Goal: Information Seeking & Learning: Learn about a topic

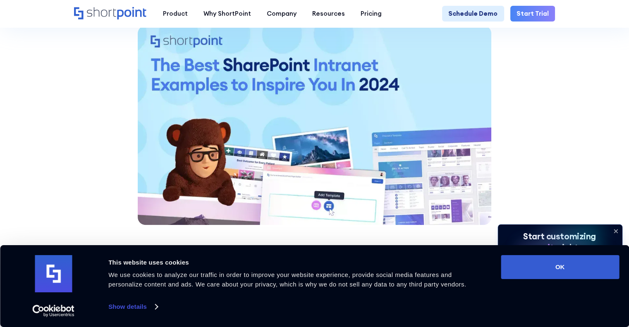
scroll to position [786, 0]
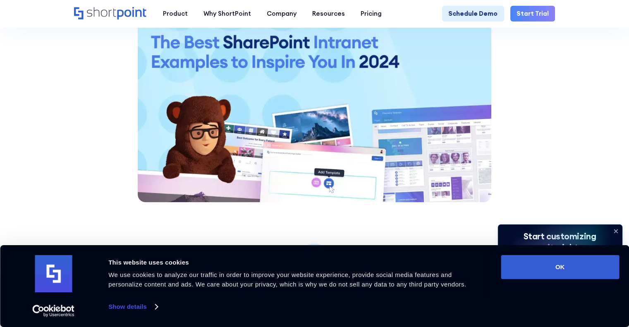
click at [617, 228] on icon at bounding box center [615, 231] width 13 height 13
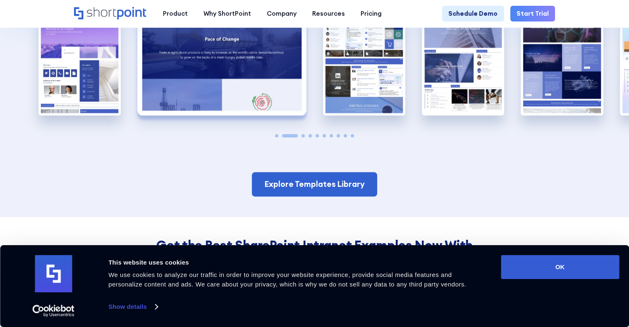
scroll to position [1282, 0]
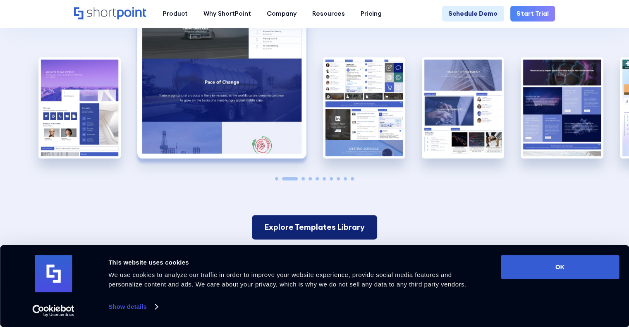
click at [306, 215] on link "Explore Templates Library" at bounding box center [314, 227] width 125 height 24
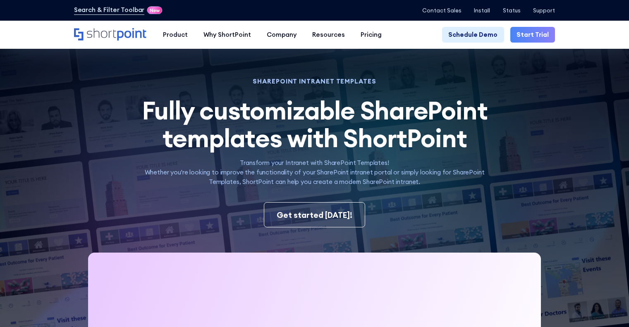
scroll to position [26, 0]
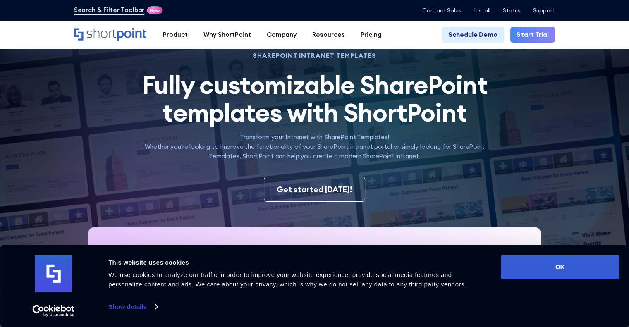
click at [303, 191] on div "Get started today!" at bounding box center [315, 190] width 76 height 12
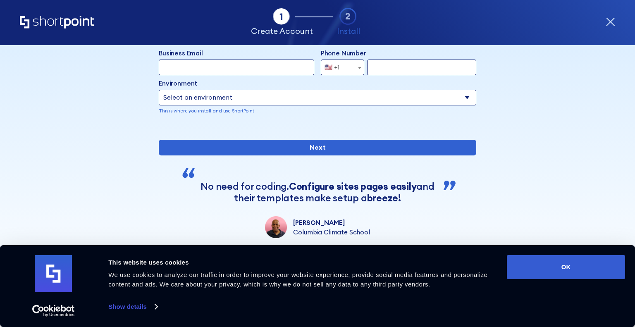
scroll to position [107, 0]
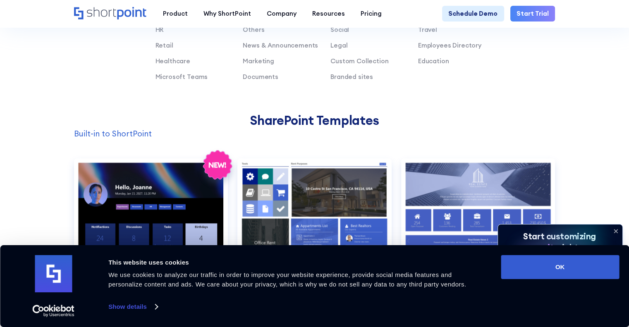
scroll to position [703, 0]
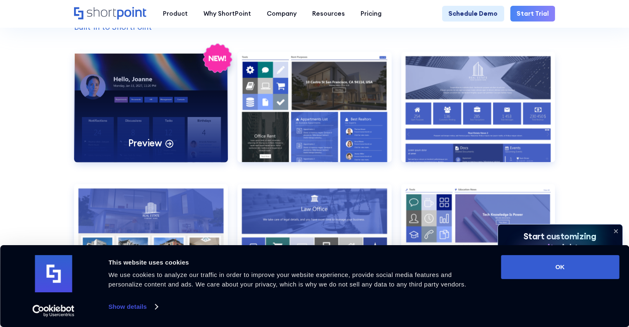
click at [202, 102] on div "Preview" at bounding box center [151, 107] width 154 height 110
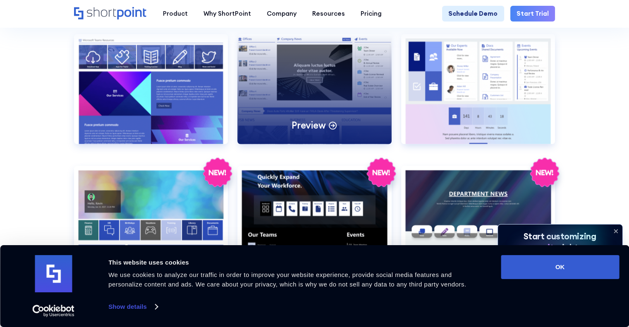
scroll to position [1199, 0]
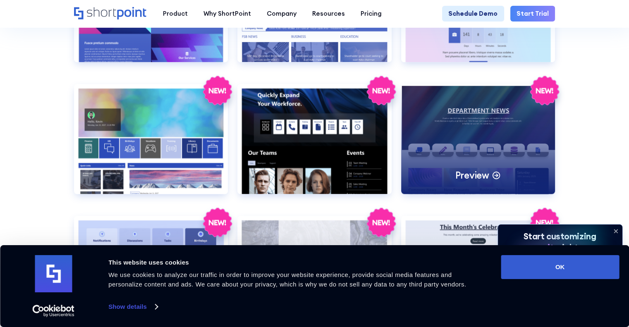
click at [480, 127] on div "Preview" at bounding box center [478, 139] width 154 height 110
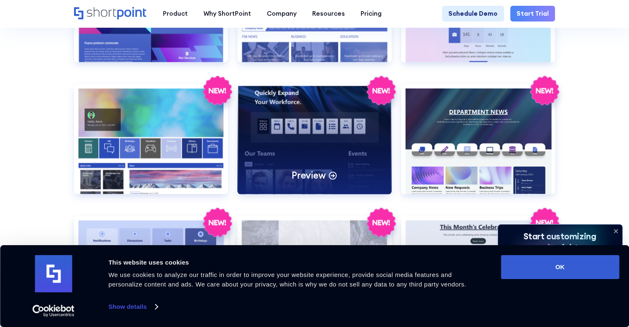
click at [253, 132] on div "Preview" at bounding box center [314, 139] width 154 height 110
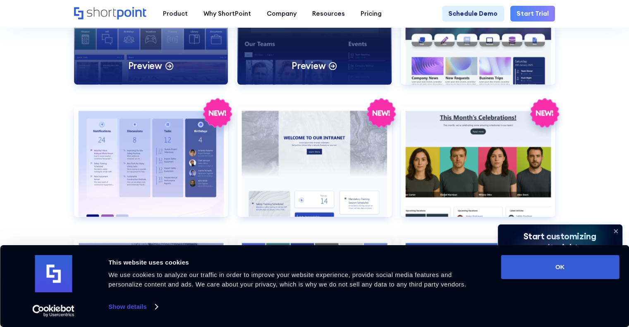
scroll to position [1323, 0]
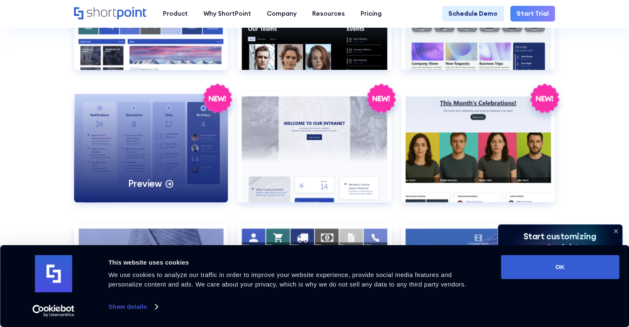
click at [144, 126] on div "Preview" at bounding box center [151, 147] width 154 height 110
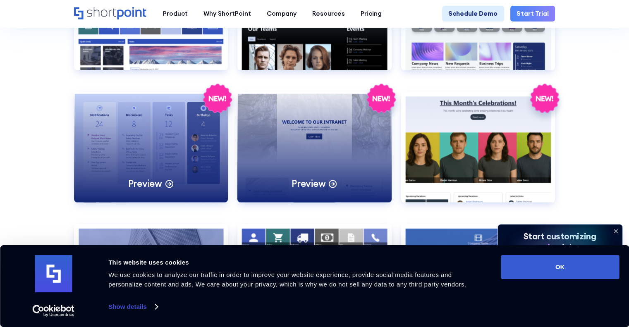
scroll to position [1447, 0]
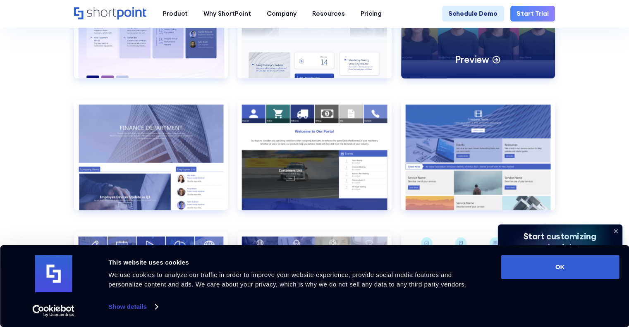
click at [487, 66] on p "Preview" at bounding box center [472, 59] width 34 height 12
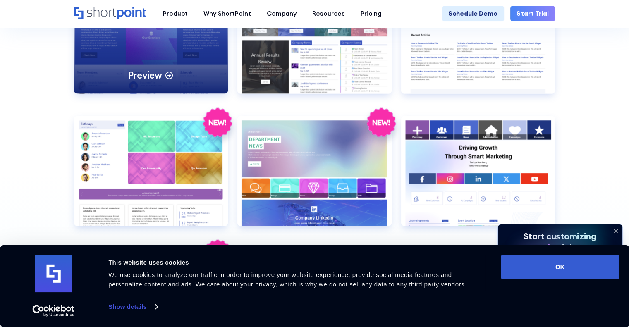
scroll to position [1819, 0]
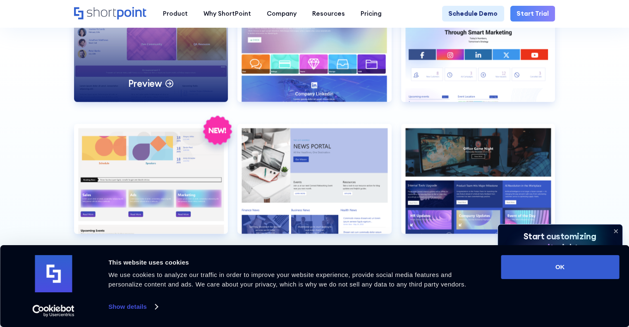
click at [205, 75] on div "Preview" at bounding box center [151, 47] width 154 height 110
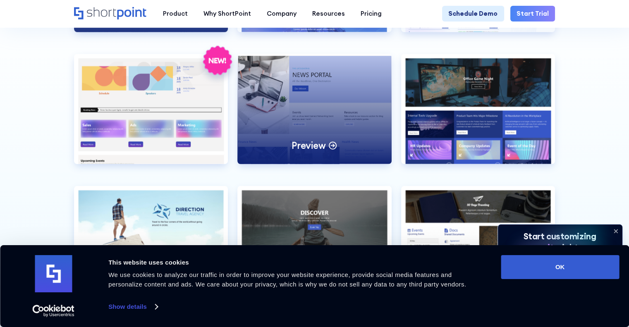
scroll to position [1902, 0]
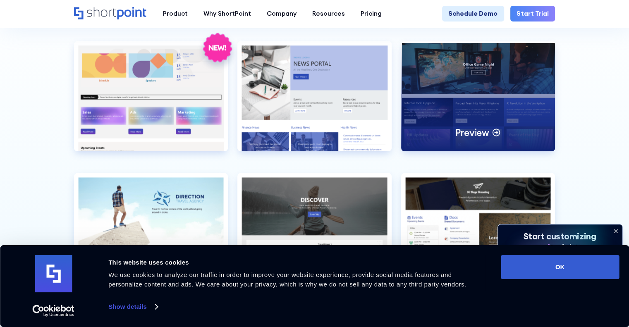
click at [469, 104] on div "Preview" at bounding box center [478, 96] width 154 height 110
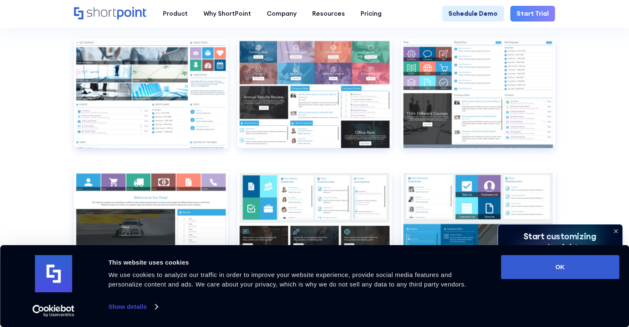
scroll to position [3722, 0]
